Goal: Navigation & Orientation: Understand site structure

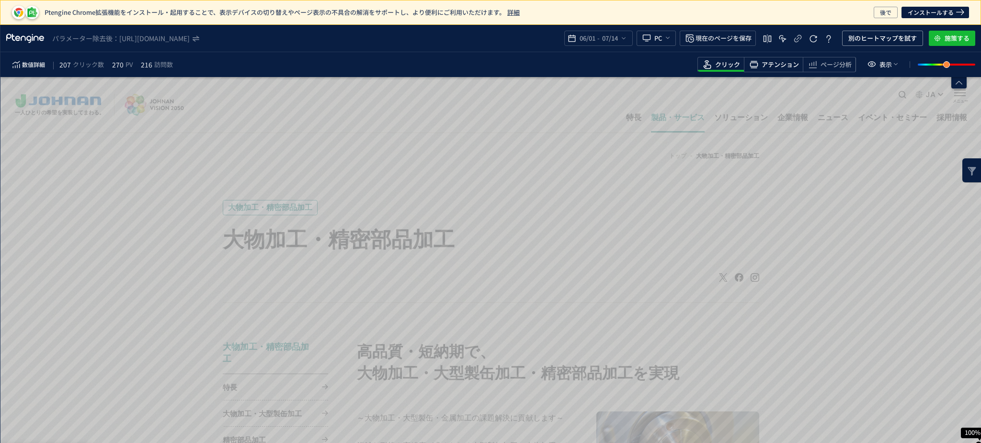
click at [780, 68] on span "アテンション" at bounding box center [779, 64] width 37 height 9
click at [785, 65] on span "アテンション" at bounding box center [779, 64] width 37 height 9
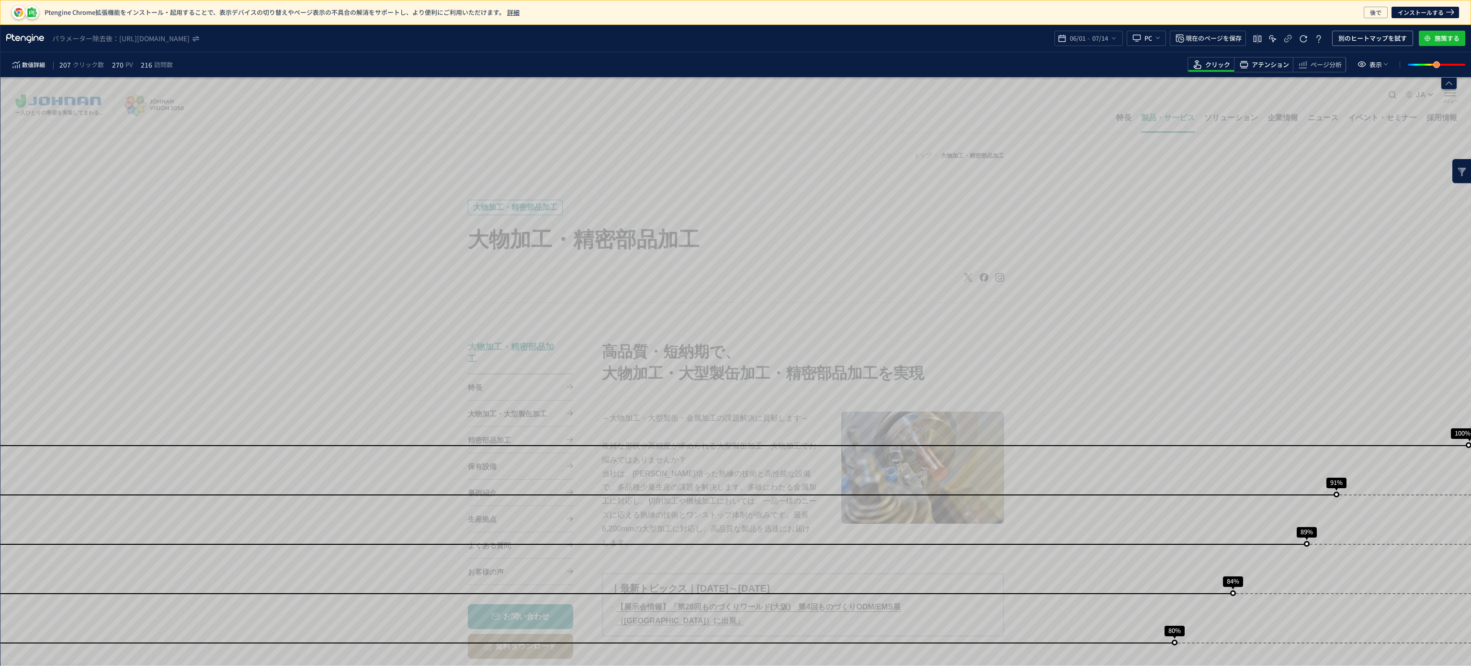
click at [1272, 65] on span "アテンション" at bounding box center [1270, 64] width 37 height 9
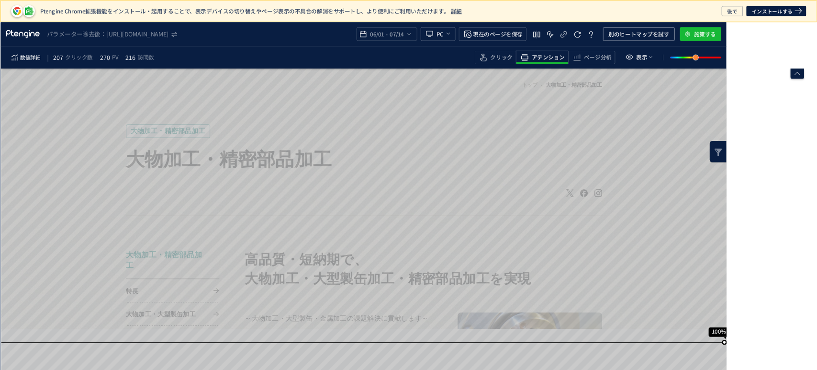
scroll to position [60, 0]
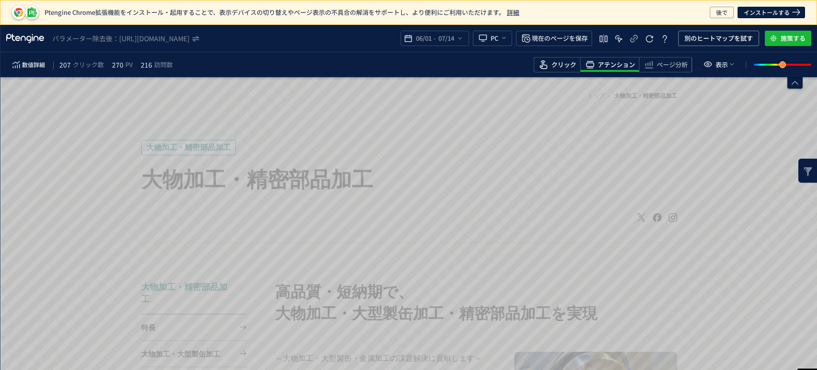
click at [567, 62] on span "クリック" at bounding box center [564, 64] width 25 height 9
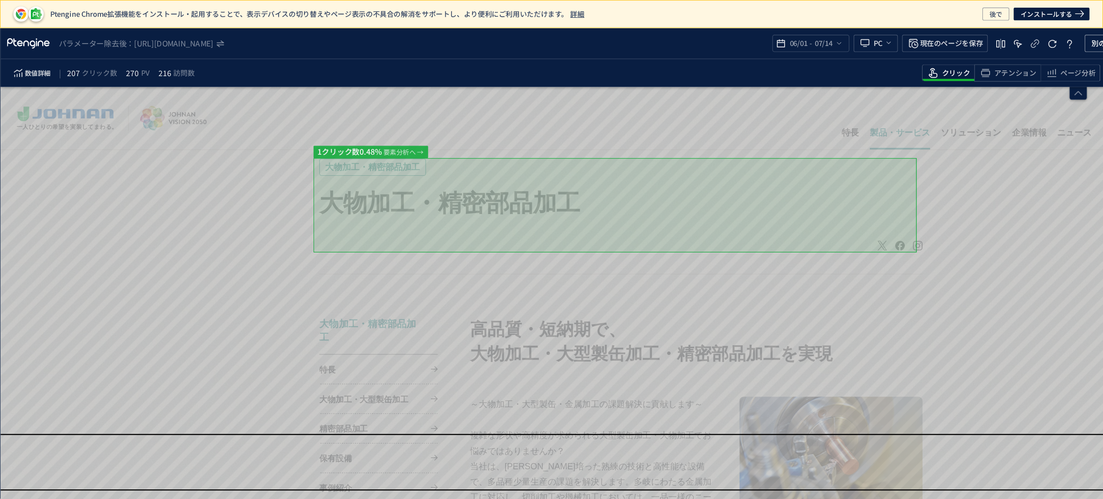
scroll to position [59, 0]
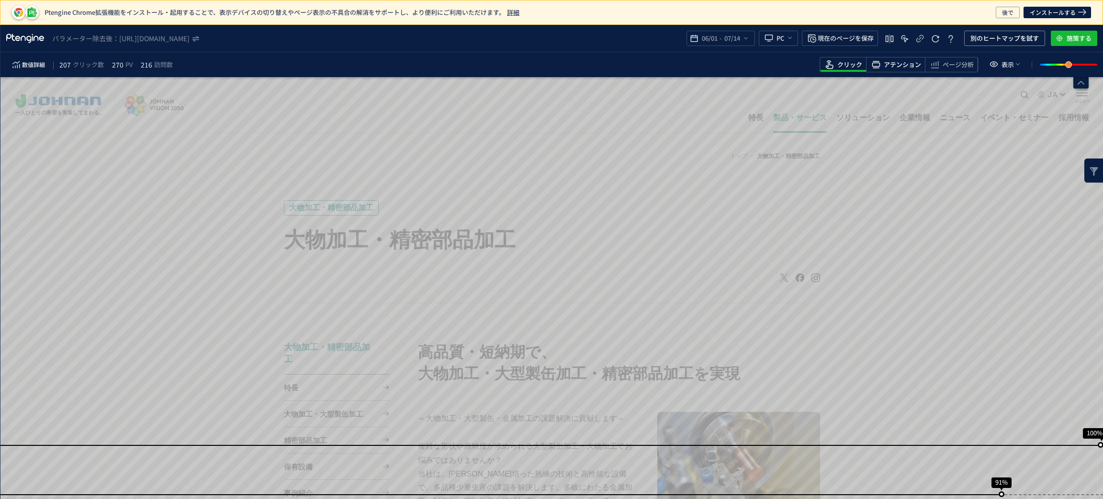
click at [918, 62] on span "アテンション" at bounding box center [902, 64] width 37 height 9
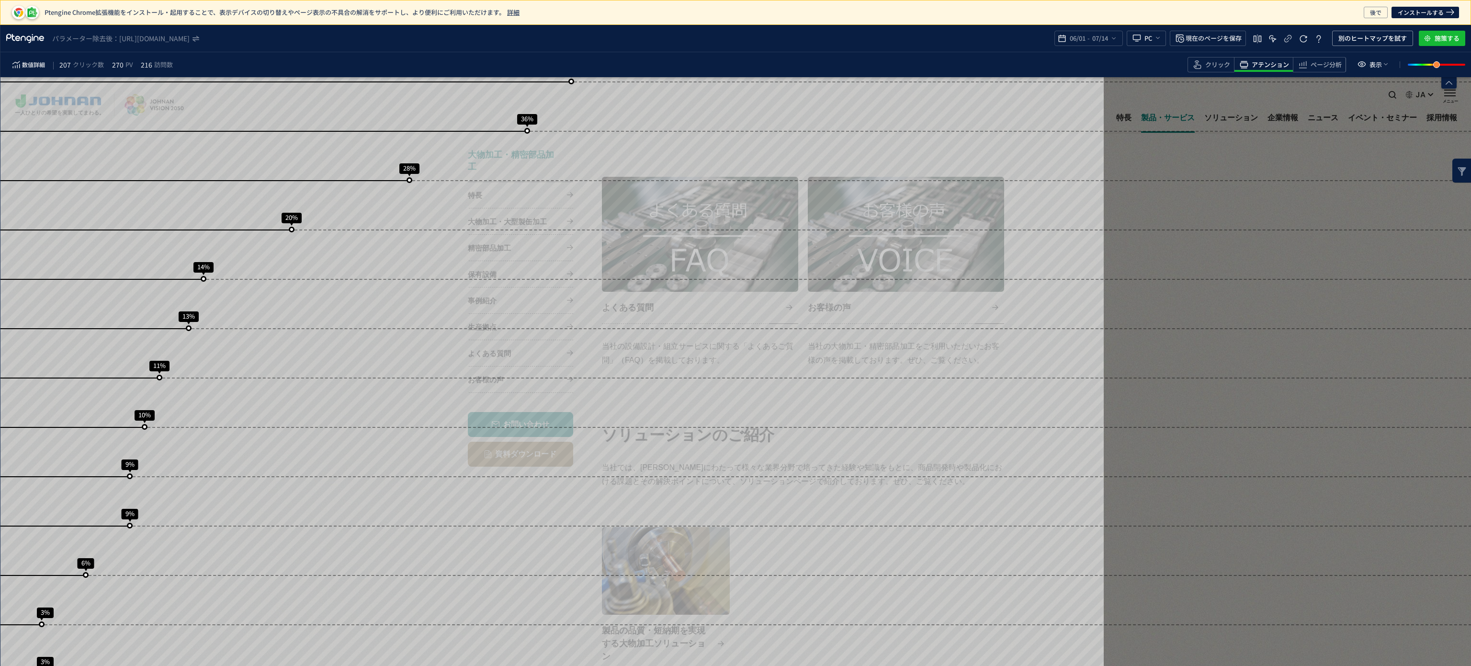
scroll to position [1103, 0]
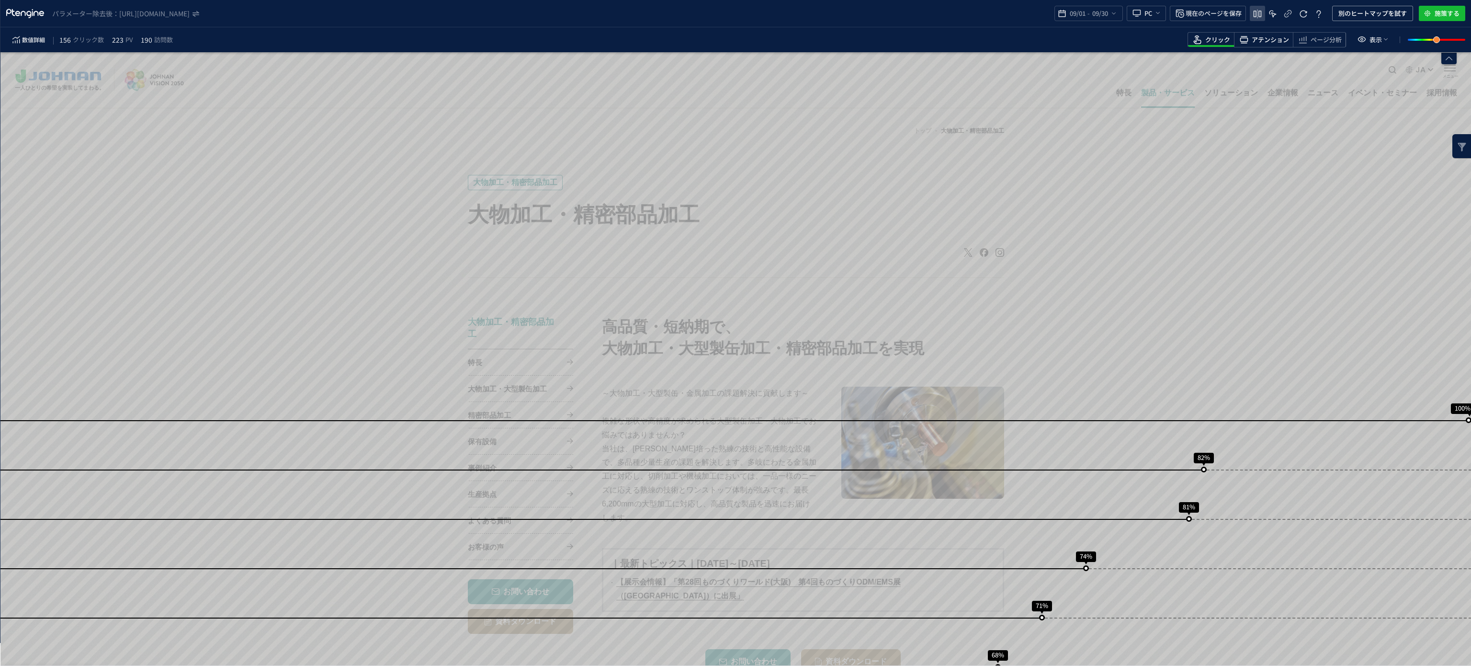
click at [1262, 20] on icon "heatmap-top-bar" at bounding box center [1257, 13] width 11 height 11
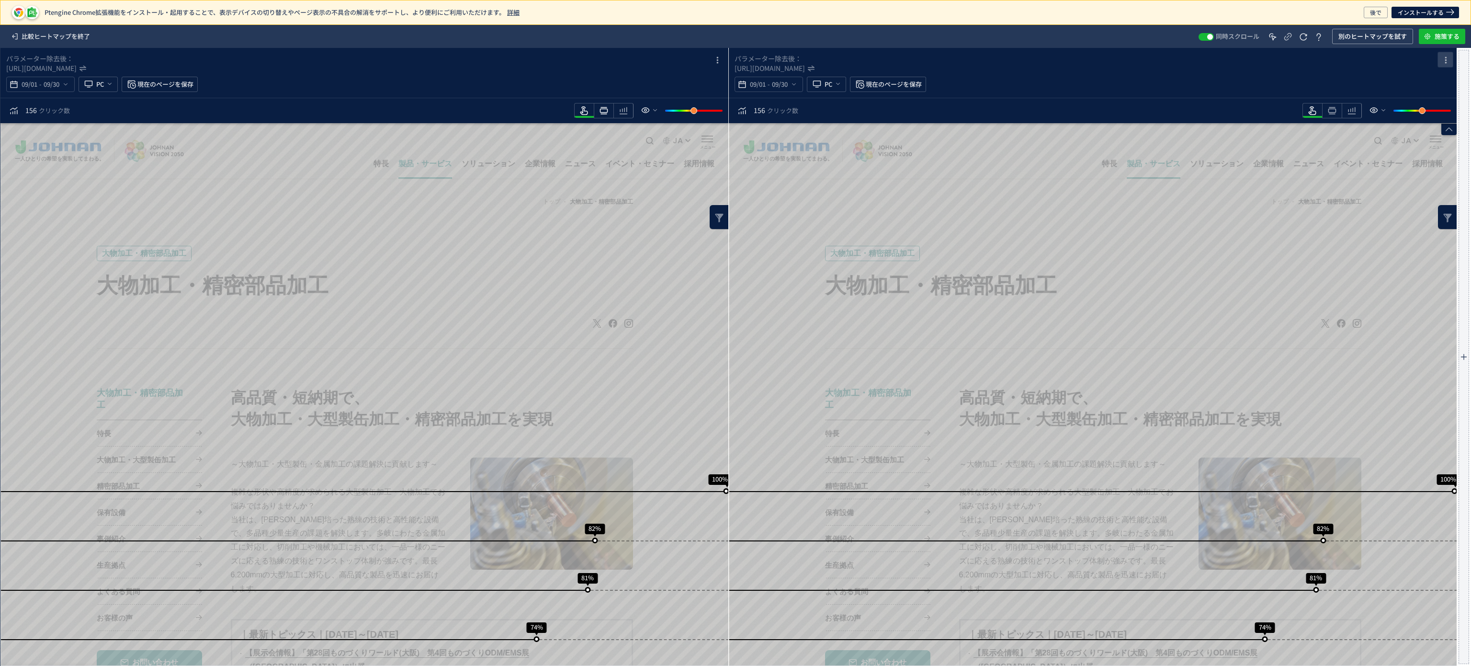
click at [1441, 58] on icon "heatmap-box" at bounding box center [1445, 60] width 11 height 11
click at [1421, 98] on p "削除" at bounding box center [1424, 101] width 13 height 17
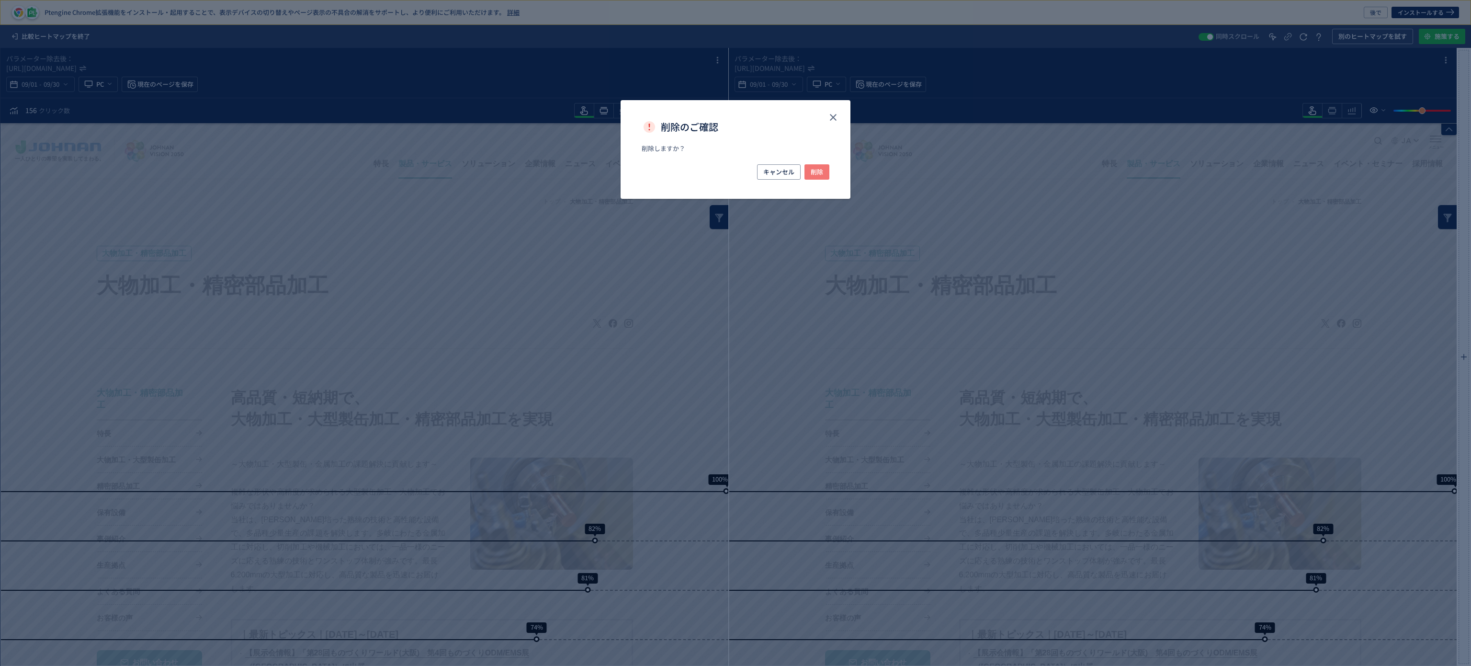
click at [820, 177] on span "削除" at bounding box center [817, 171] width 12 height 15
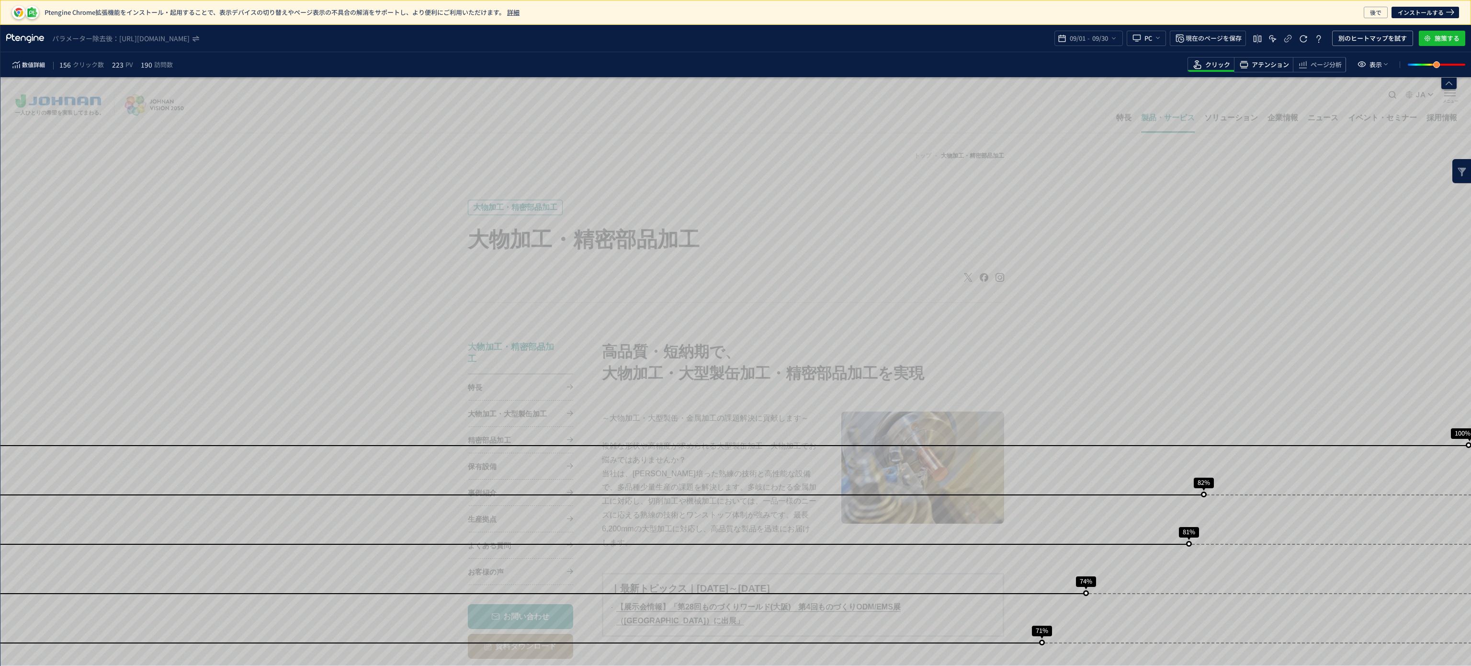
click at [1275, 67] on span "アテンション" at bounding box center [1270, 64] width 37 height 9
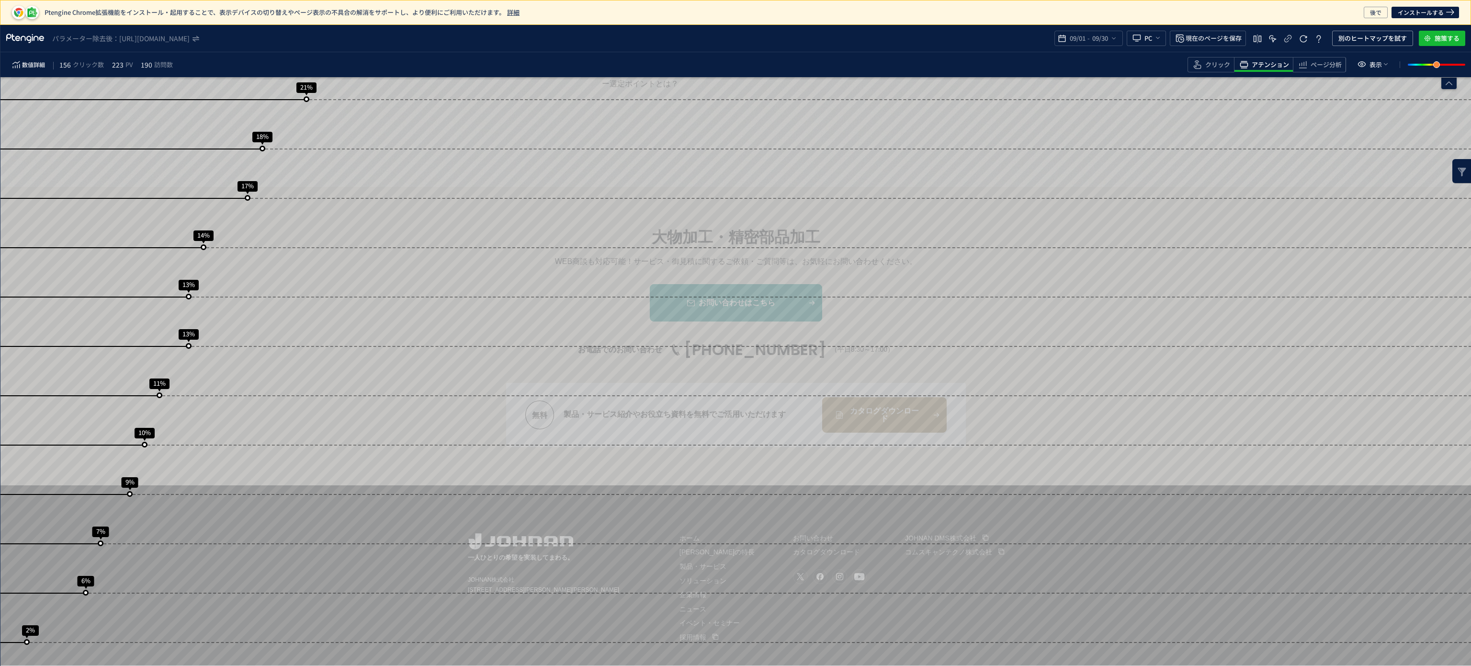
scroll to position [1727, 0]
